Goal: Task Accomplishment & Management: Manage account settings

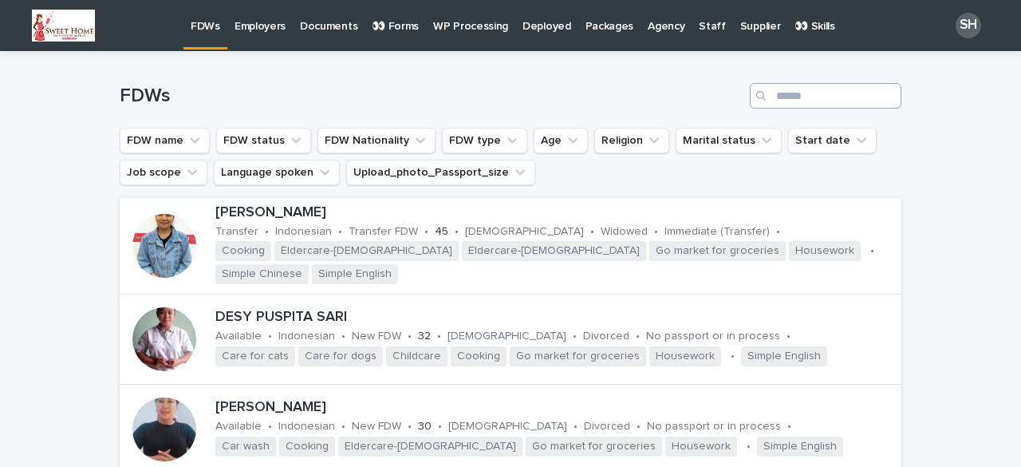
drag, startPoint x: 744, startPoint y: 105, endPoint x: 795, endPoint y: 105, distance: 50.3
click at [750, 106] on div "Search" at bounding box center [763, 96] width 26 height 26
click at [795, 105] on input "Search" at bounding box center [826, 96] width 152 height 26
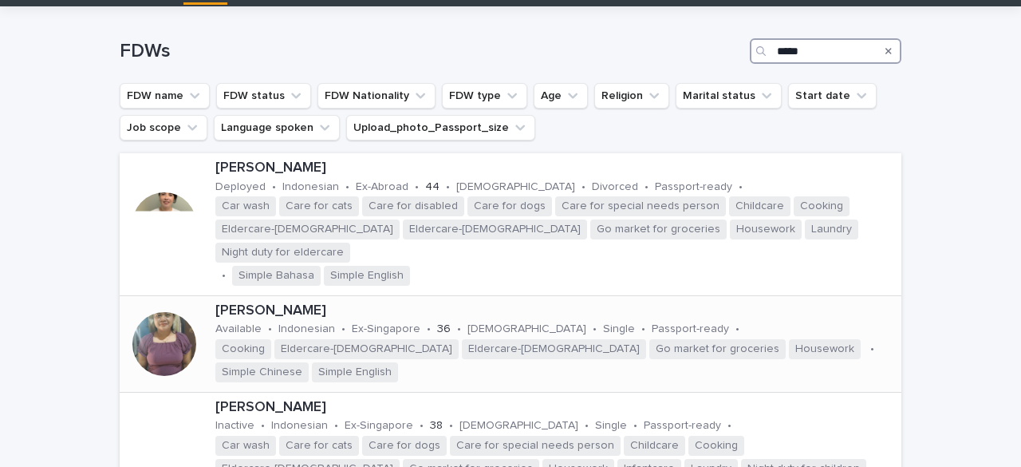
scroll to position [80, 0]
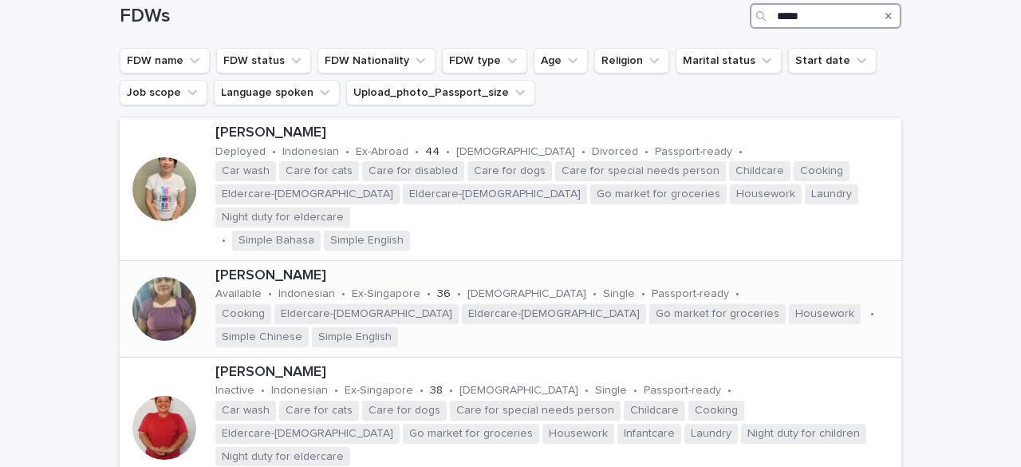
type input "*****"
click at [158, 281] on div at bounding box center [164, 309] width 64 height 64
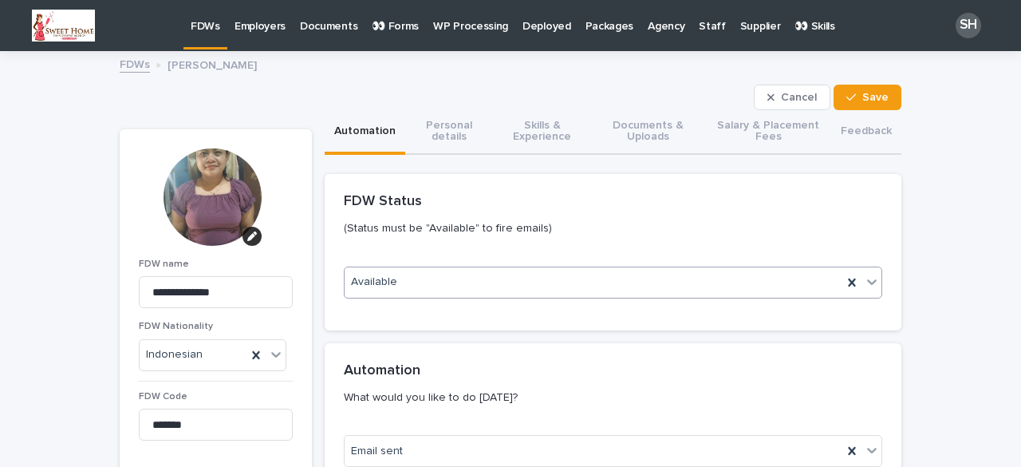
click at [421, 285] on div "Available" at bounding box center [594, 282] width 498 height 26
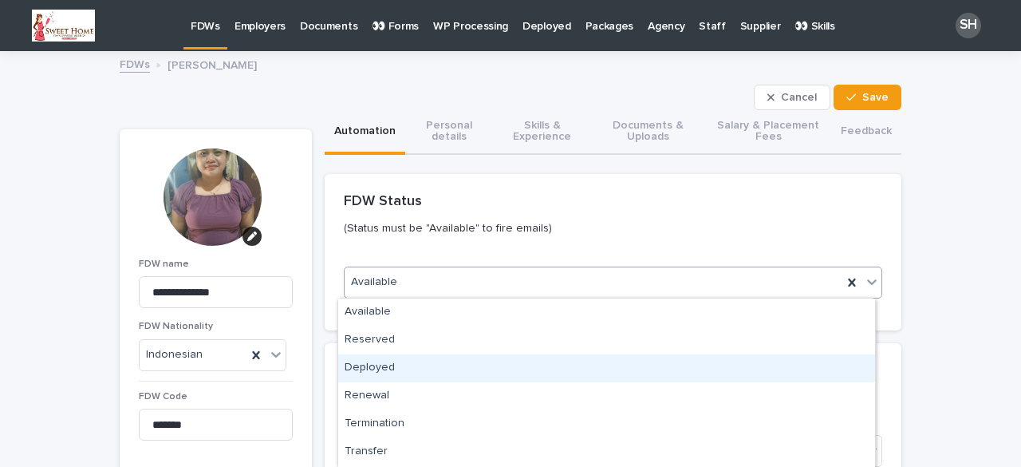
scroll to position [193, 0]
click at [402, 363] on div "Inactive" at bounding box center [606, 371] width 537 height 28
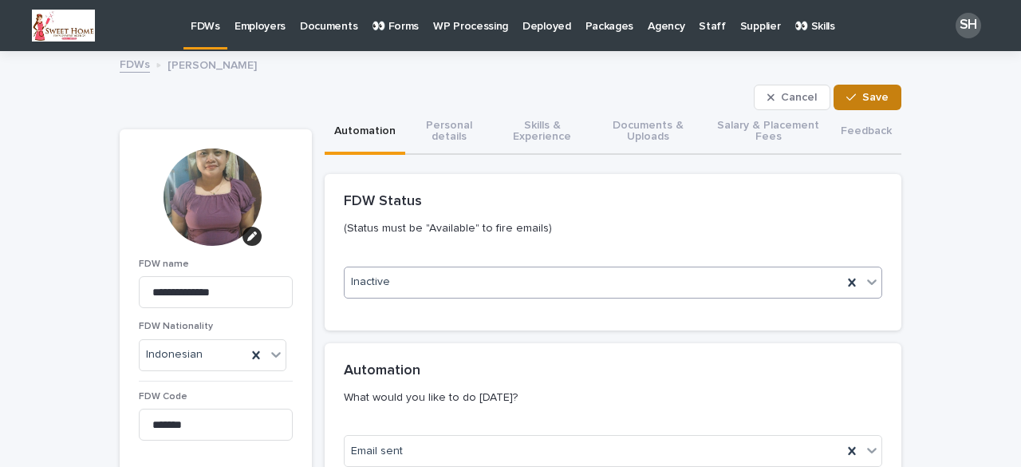
click at [862, 93] on span "Save" at bounding box center [875, 97] width 26 height 11
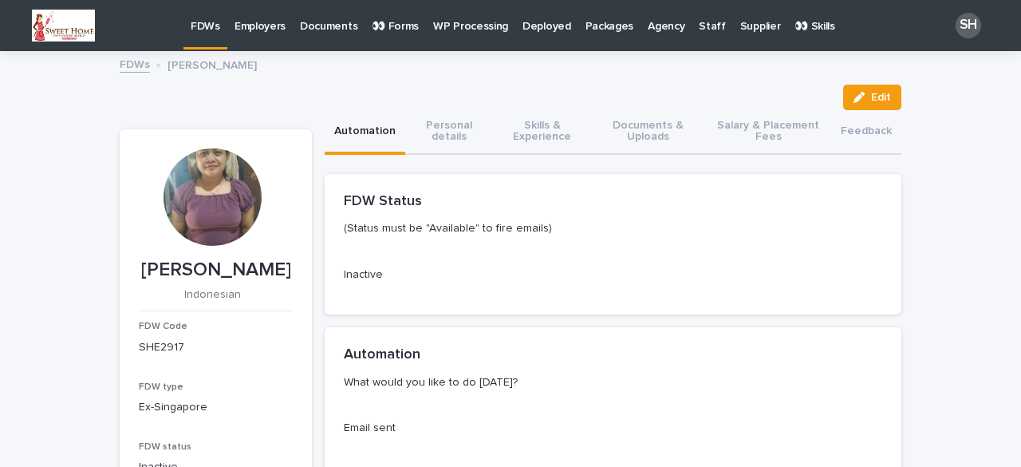
click at [205, 26] on p "FDWs" at bounding box center [206, 17] width 30 height 34
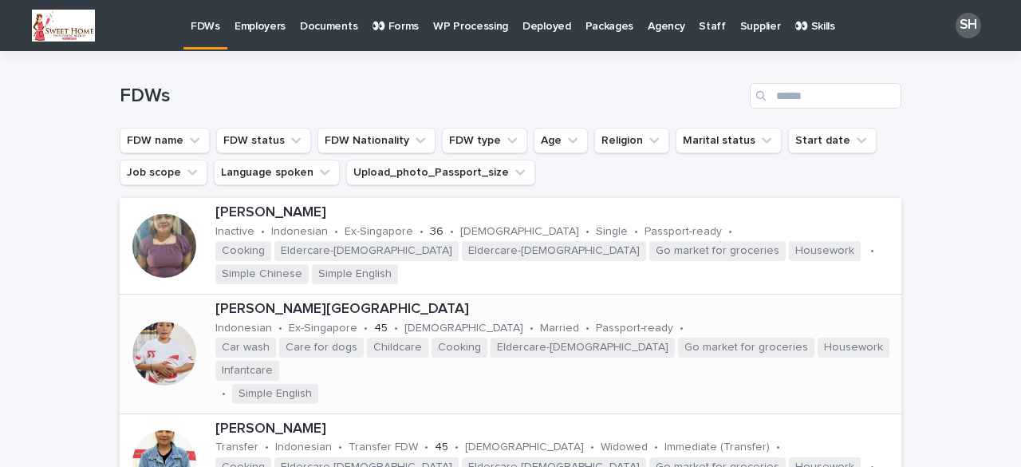
scroll to position [239, 0]
